Goal: Check status: Check status

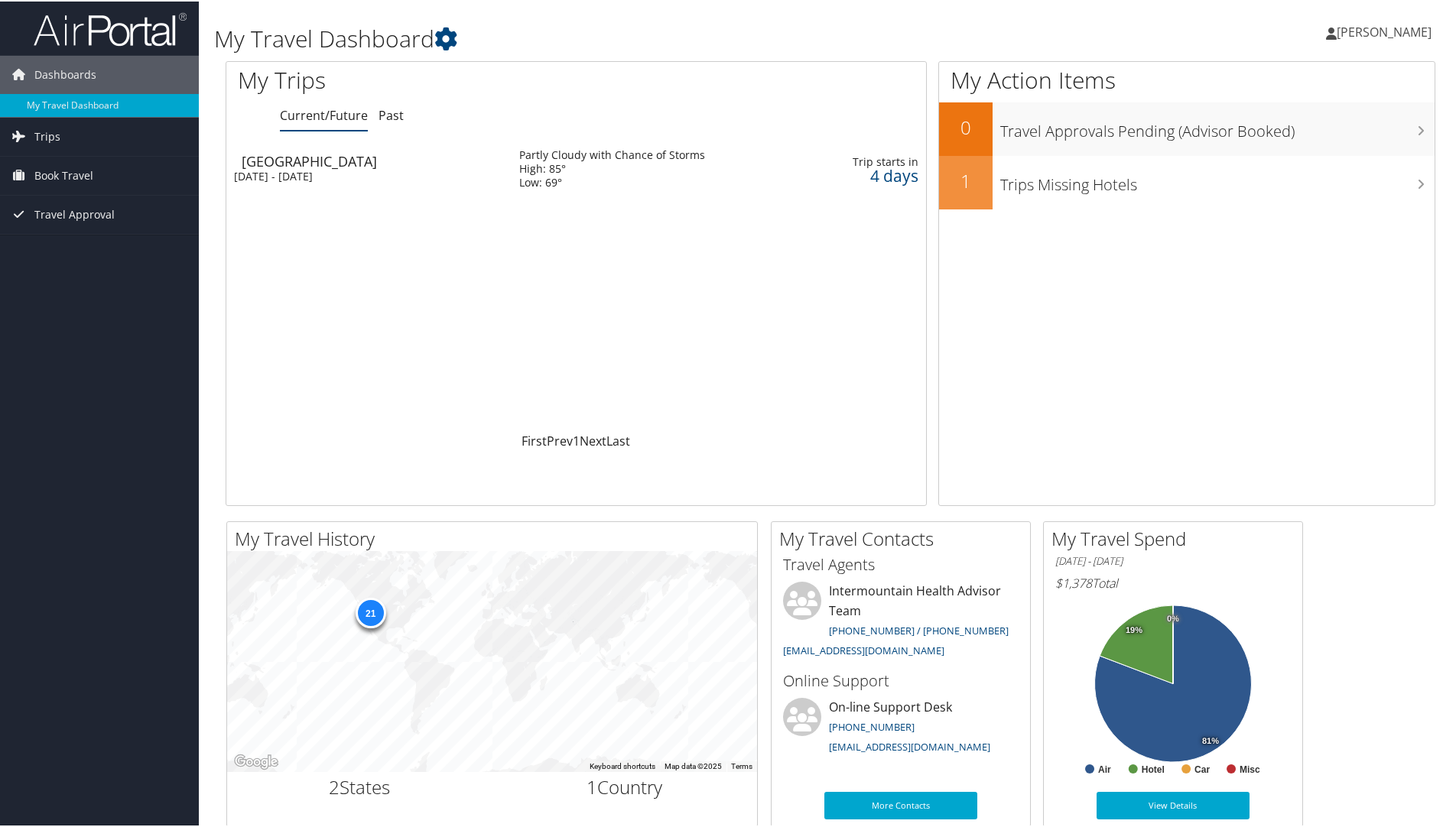
click at [264, 163] on div "[GEOGRAPHIC_DATA]" at bounding box center [372, 160] width 263 height 14
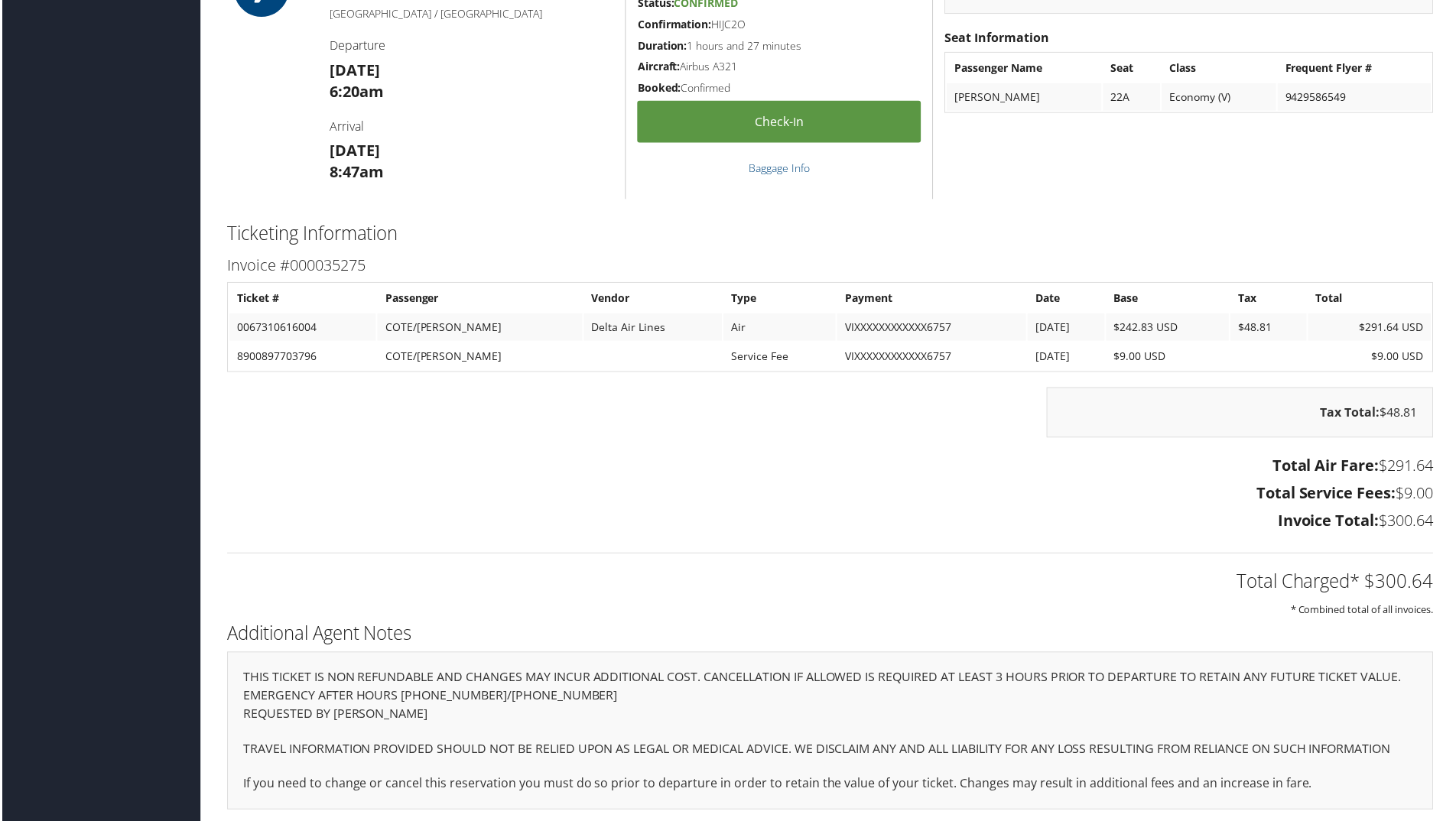
scroll to position [1398, 0]
click at [587, 456] on h3 "Total Air Fare: $291.64" at bounding box center [830, 467] width 1210 height 21
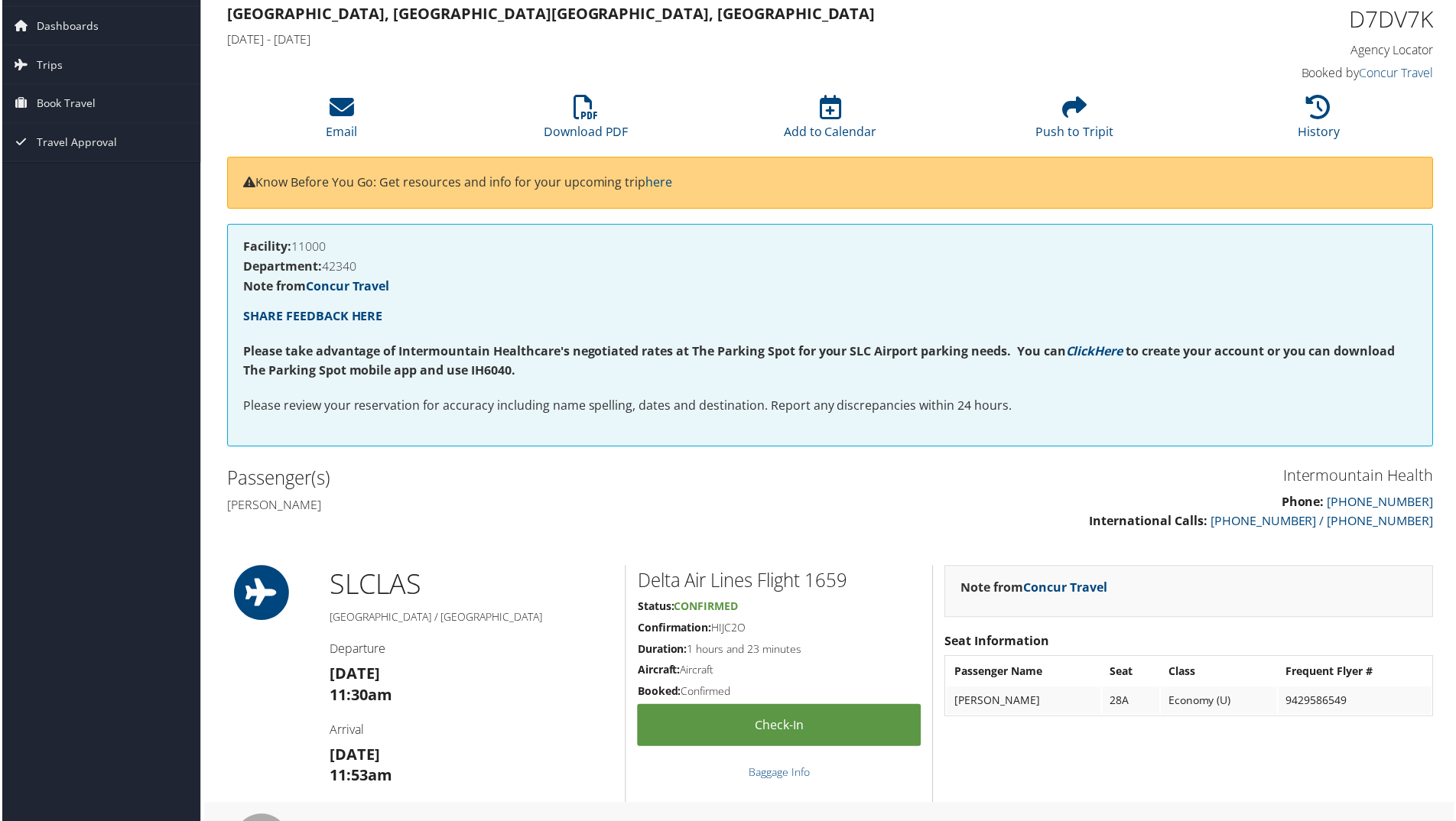
scroll to position [0, 0]
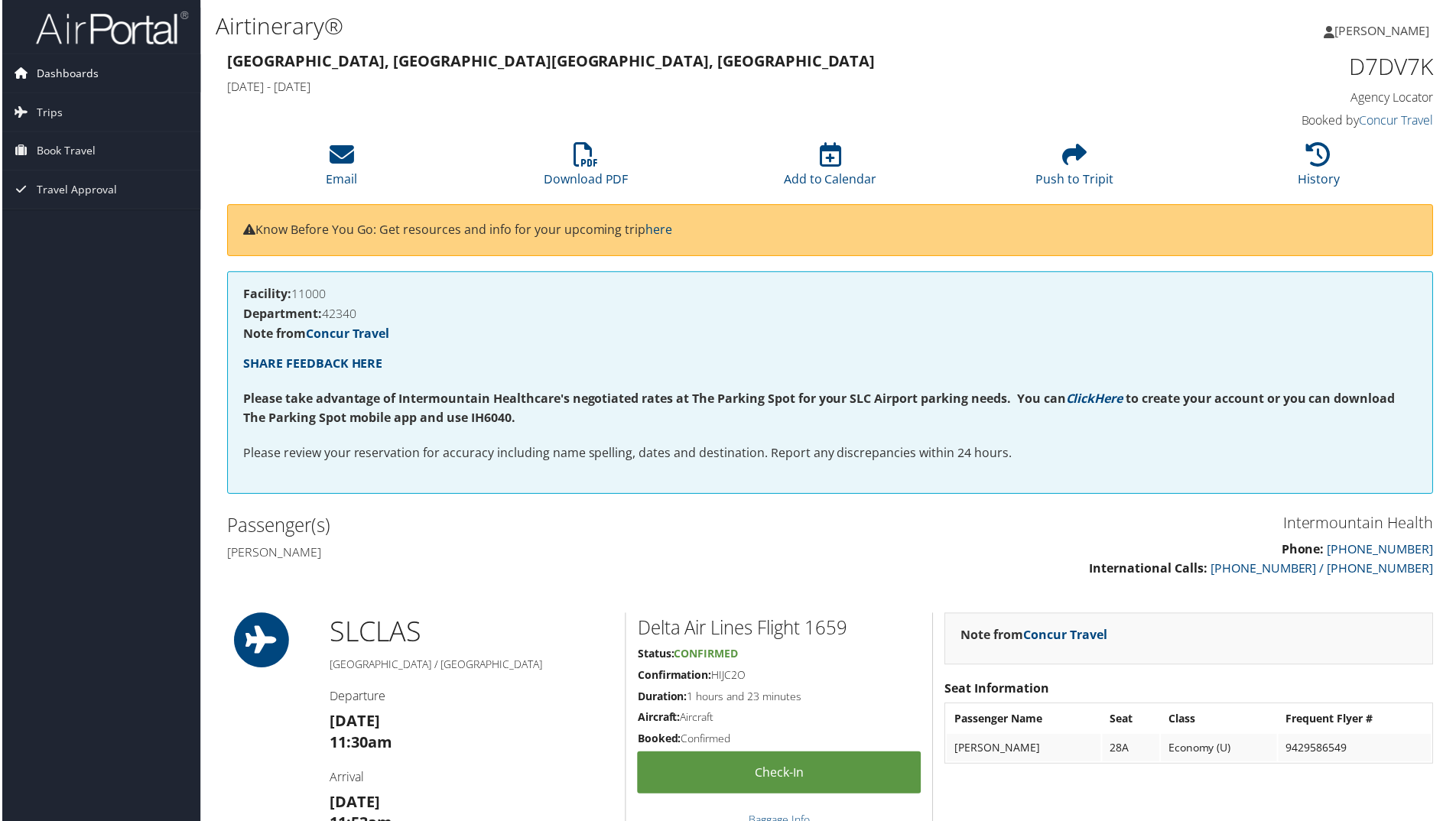
click at [97, 73] on link "Dashboards" at bounding box center [99, 72] width 199 height 38
click at [68, 99] on link "My Travel Dashboard" at bounding box center [99, 104] width 199 height 23
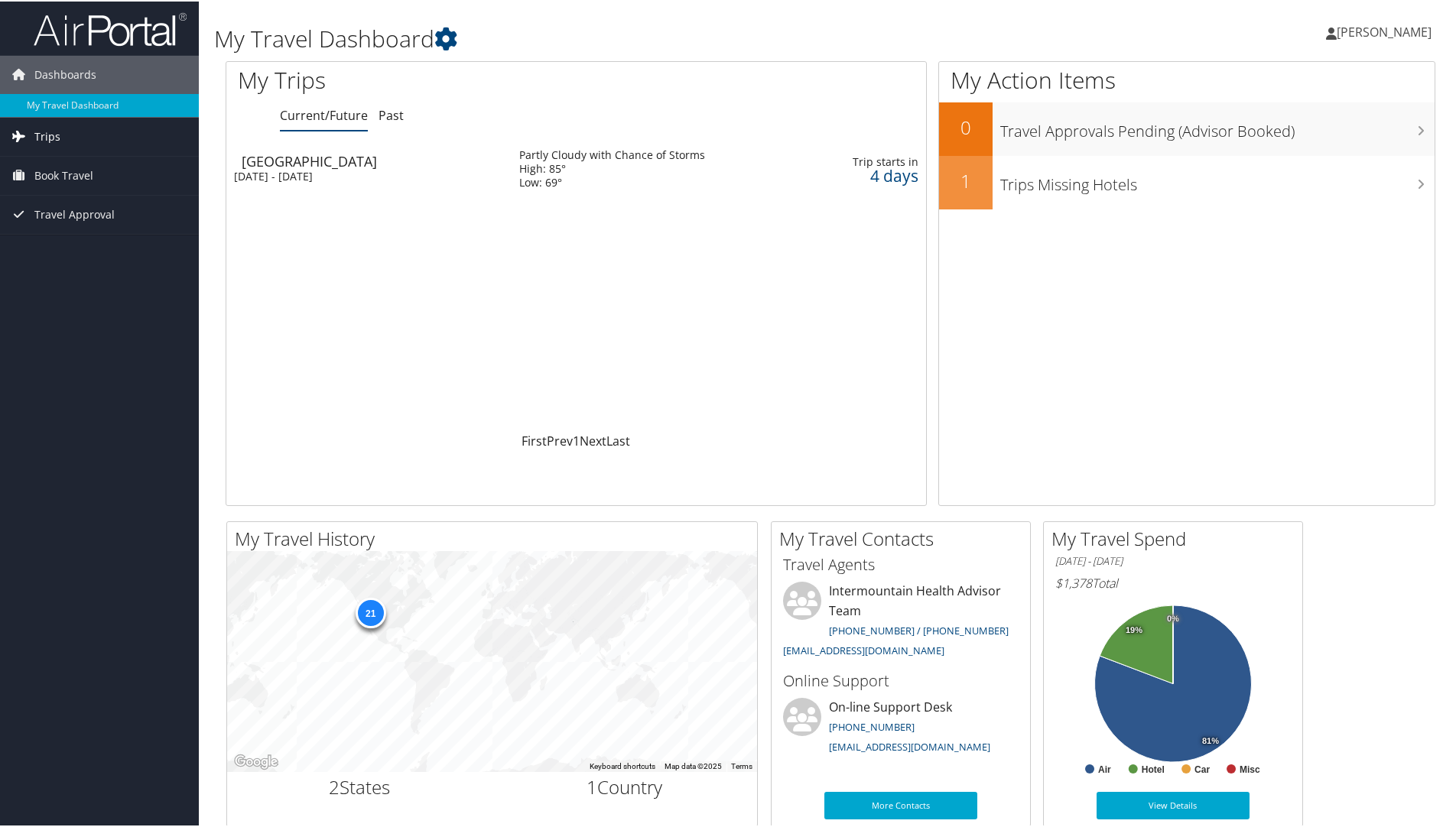
click at [56, 130] on span "Trips" at bounding box center [47, 135] width 26 height 38
click at [97, 162] on link "Current/Future Trips" at bounding box center [99, 166] width 199 height 23
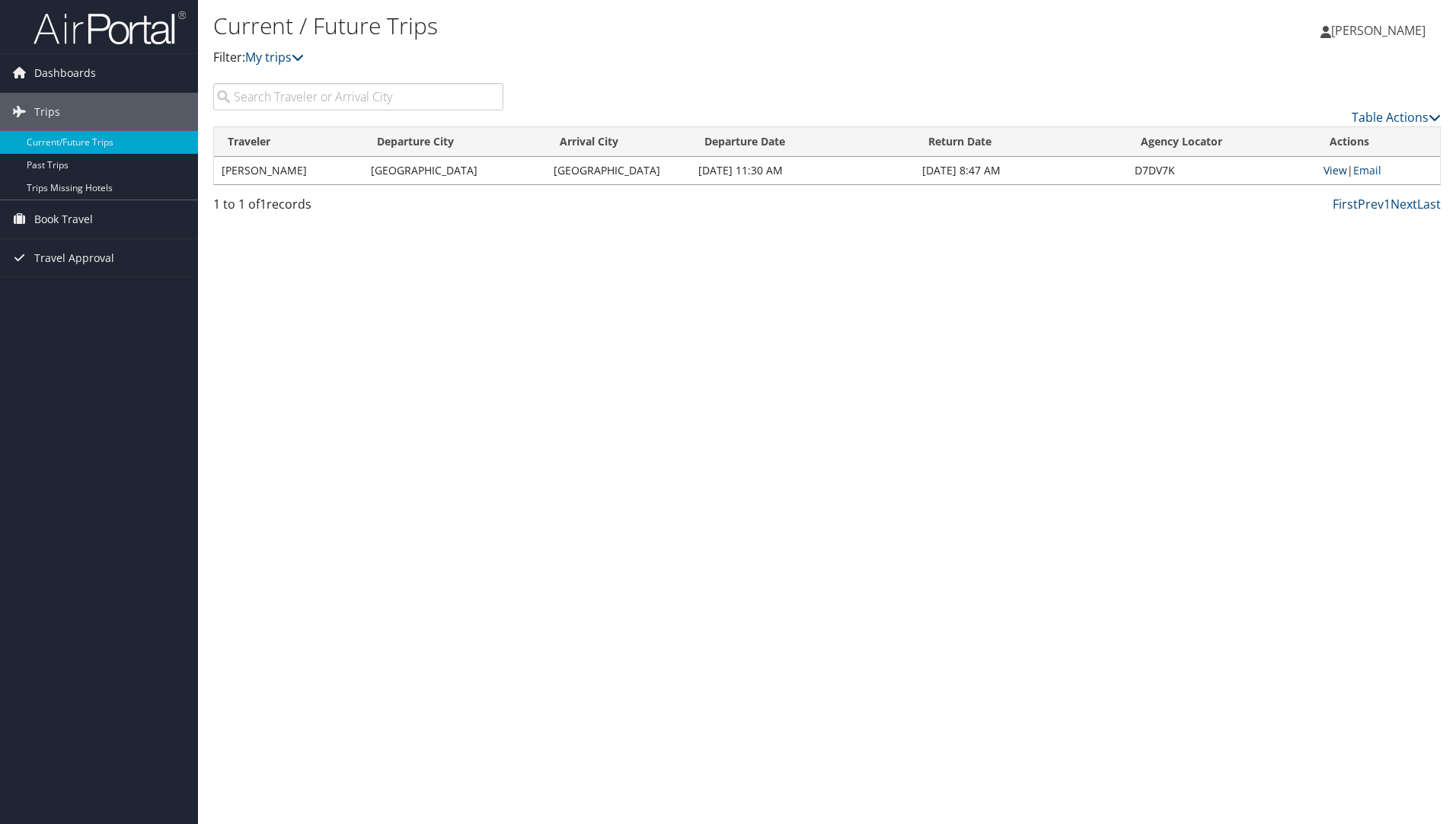
click at [1342, 170] on link "View" at bounding box center [1335, 170] width 24 height 14
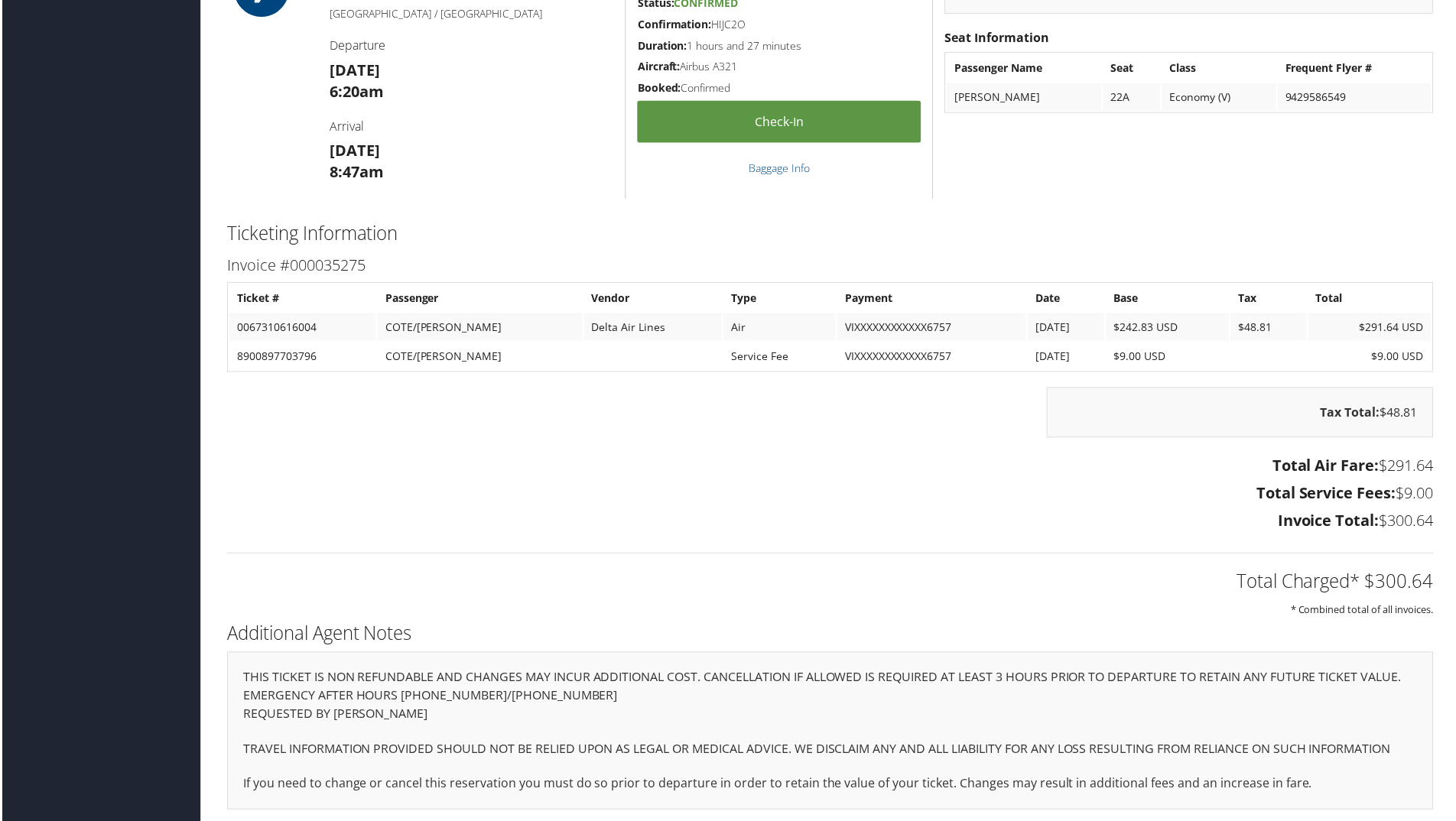
scroll to position [1398, 0]
drag, startPoint x: 1200, startPoint y: 664, endPoint x: 1261, endPoint y: 666, distance: 61.0
click at [1261, 666] on div "THIS TICKET IS NON REFUNDABLE AND CHANGES MAY INCUR ADDITIONAL COST. CANCELLATI…" at bounding box center [830, 733] width 1210 height 158
click at [324, 711] on p "REQUESTED BY MARISSA COTE" at bounding box center [830, 716] width 1178 height 19
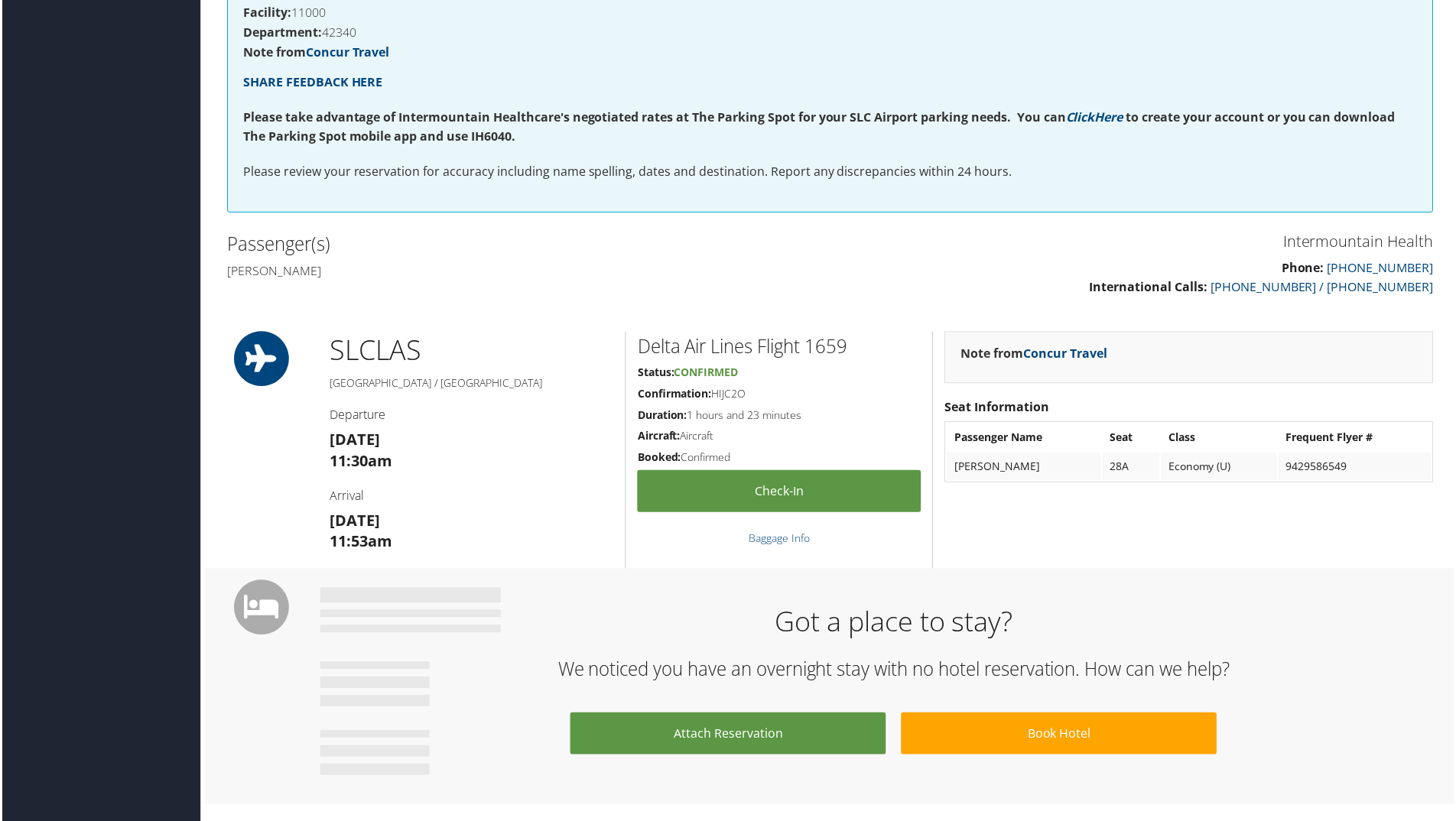
scroll to position [0, 0]
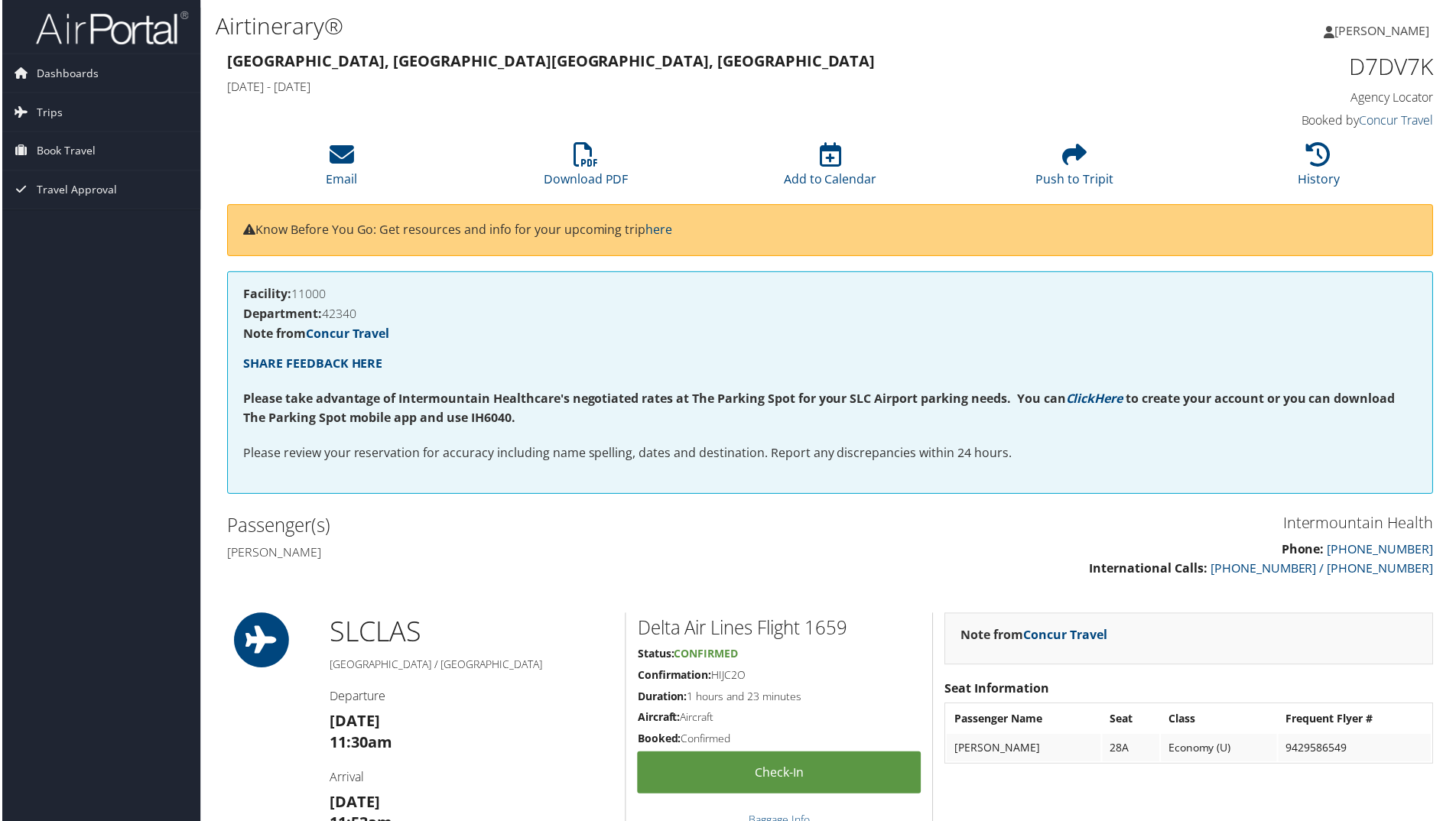
click at [1391, 122] on link "Concur Travel" at bounding box center [1399, 120] width 74 height 17
click at [48, 110] on span "Trips" at bounding box center [47, 112] width 26 height 38
click at [47, 71] on span "Dashboards" at bounding box center [65, 72] width 62 height 38
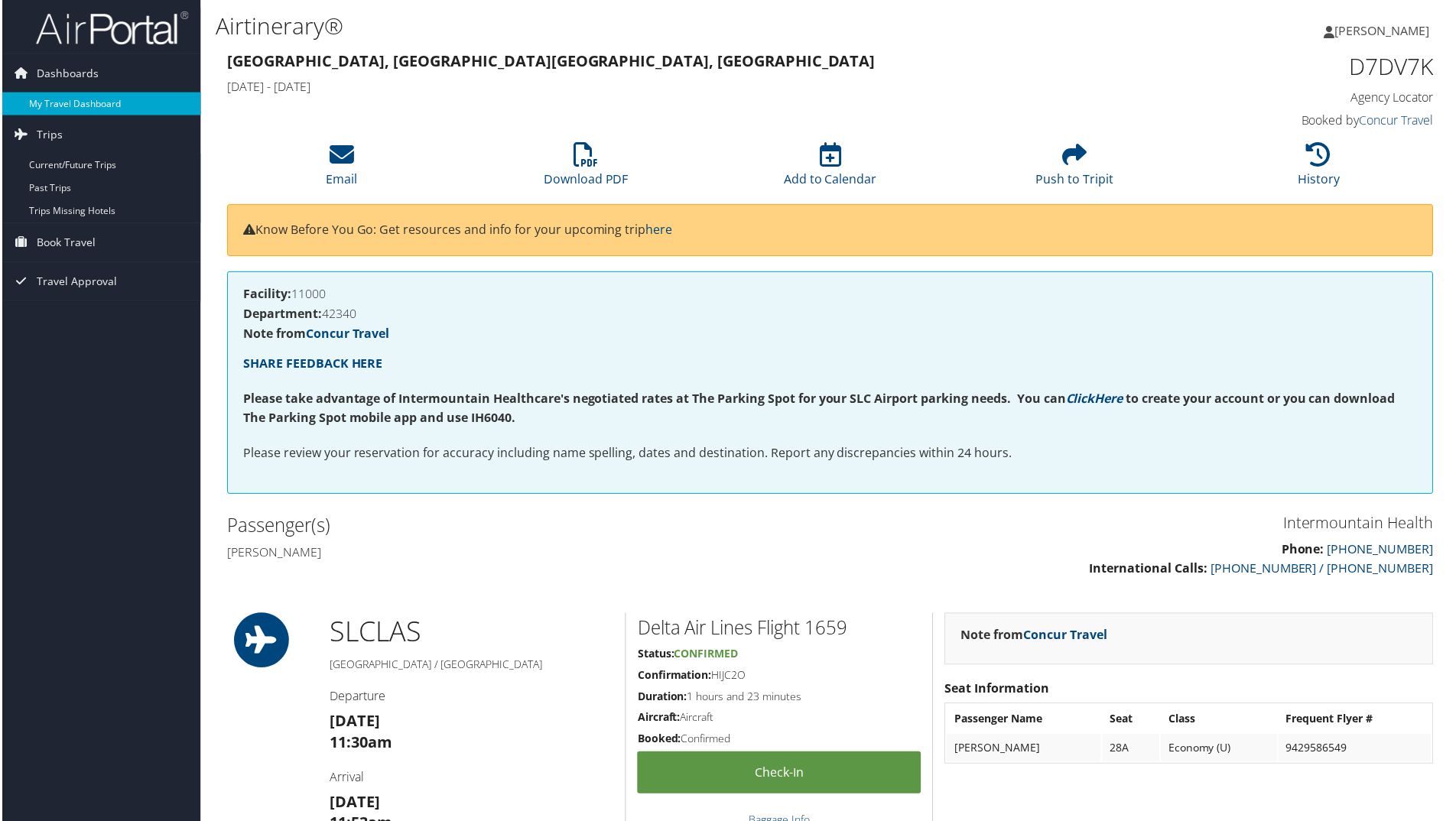
click at [52, 107] on link "My Travel Dashboard" at bounding box center [99, 104] width 199 height 23
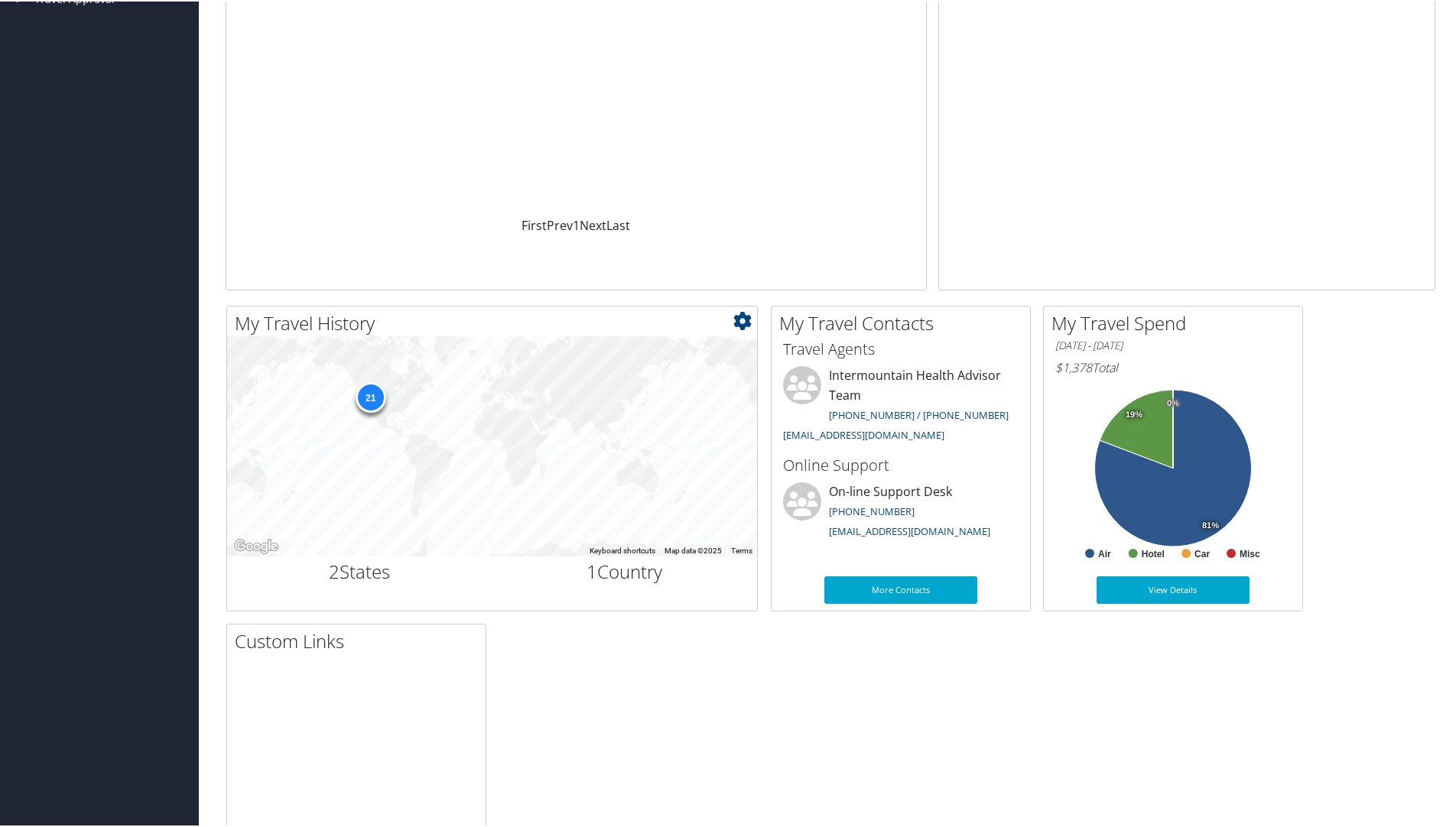
scroll to position [343, 0]
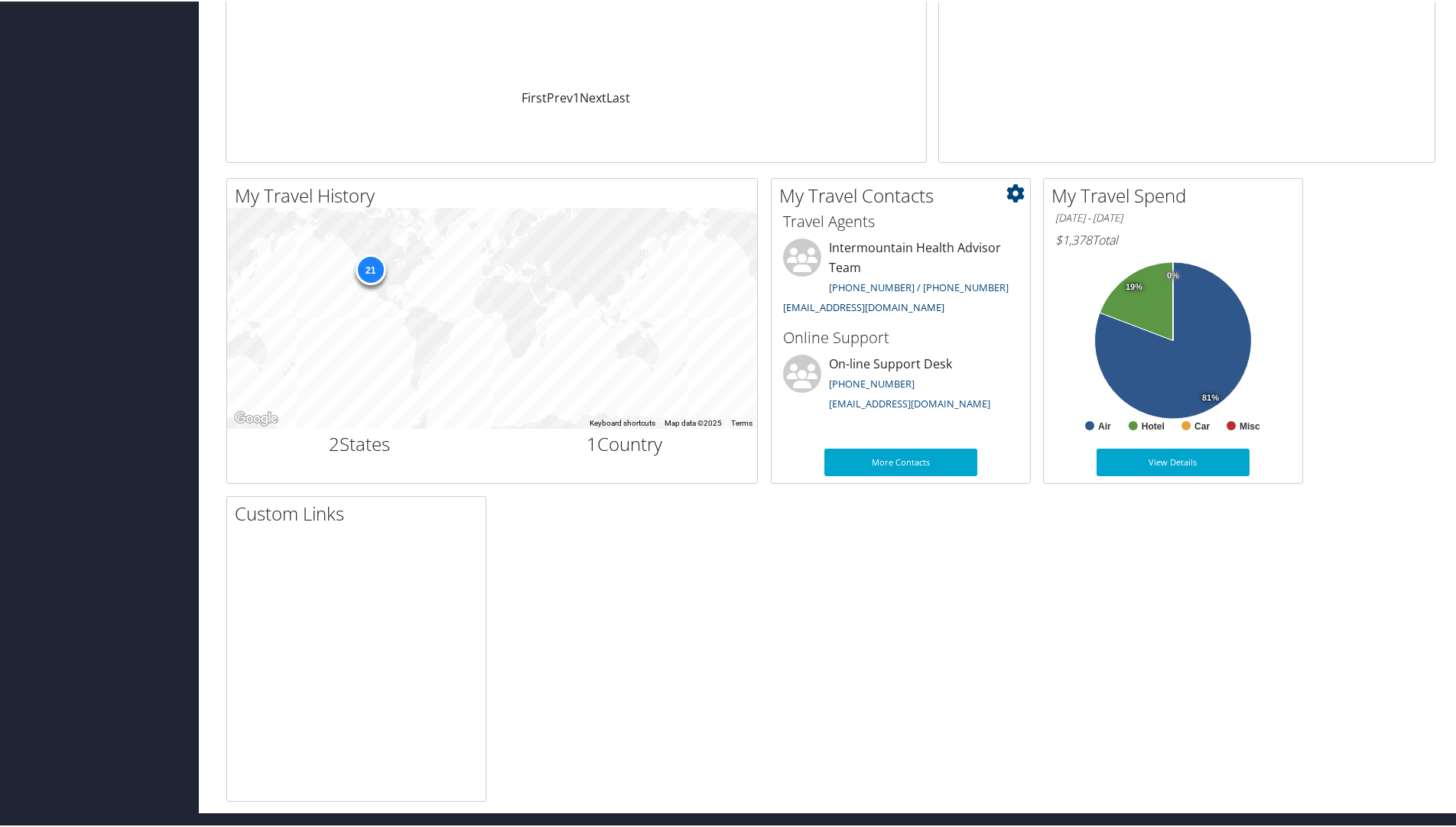
click at [866, 309] on link "[EMAIL_ADDRESS][DOMAIN_NAME]" at bounding box center [864, 306] width 162 height 14
